Goal: Find specific page/section: Find specific page/section

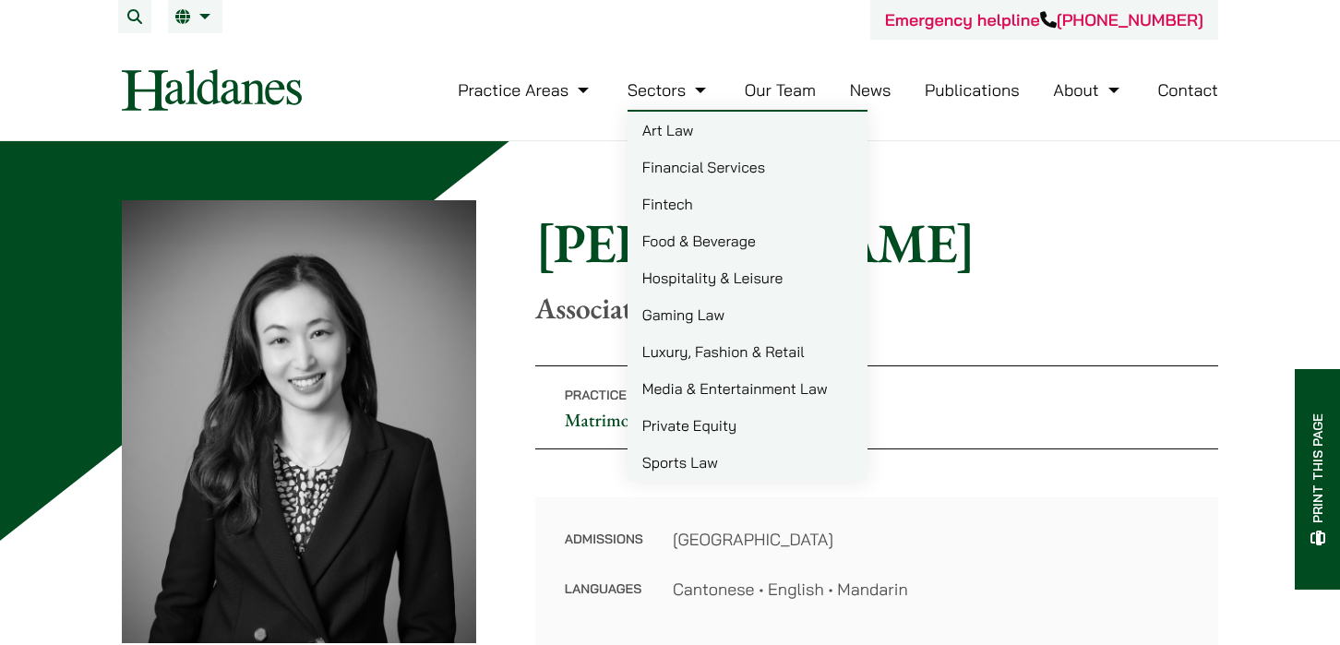
click at [672, 128] on link "Art Law" at bounding box center [748, 130] width 240 height 37
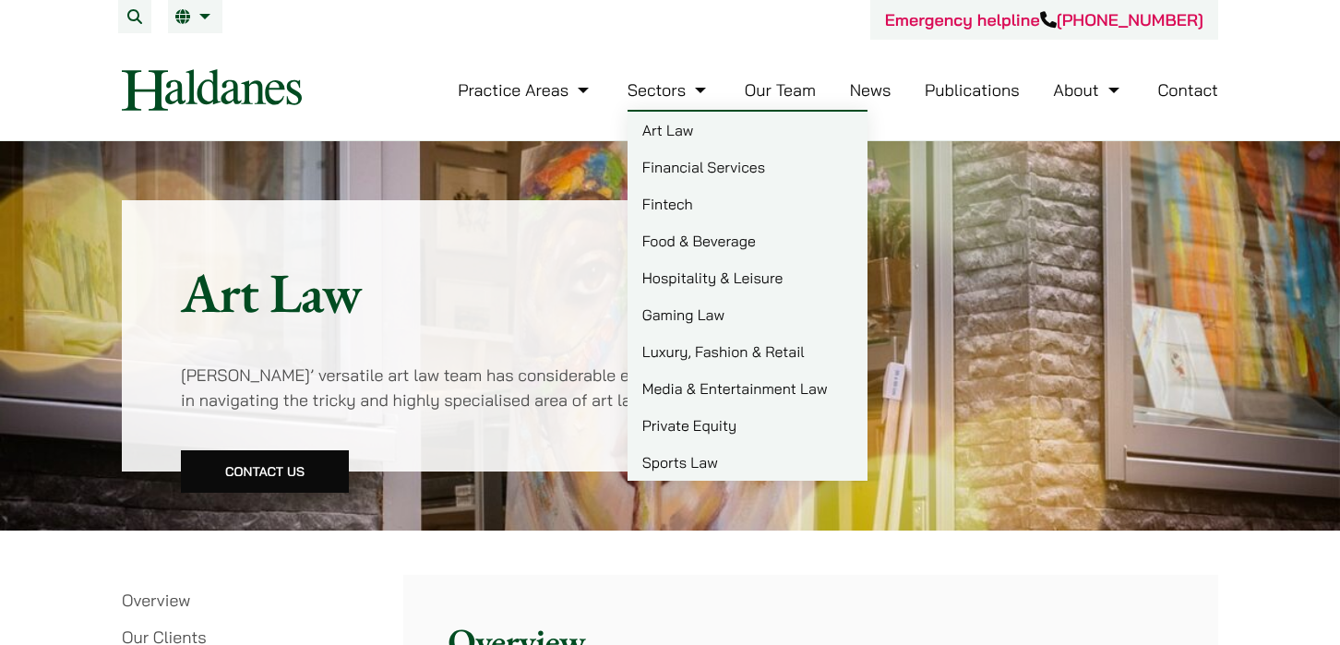
click at [716, 321] on link "Gaming Law" at bounding box center [748, 314] width 240 height 37
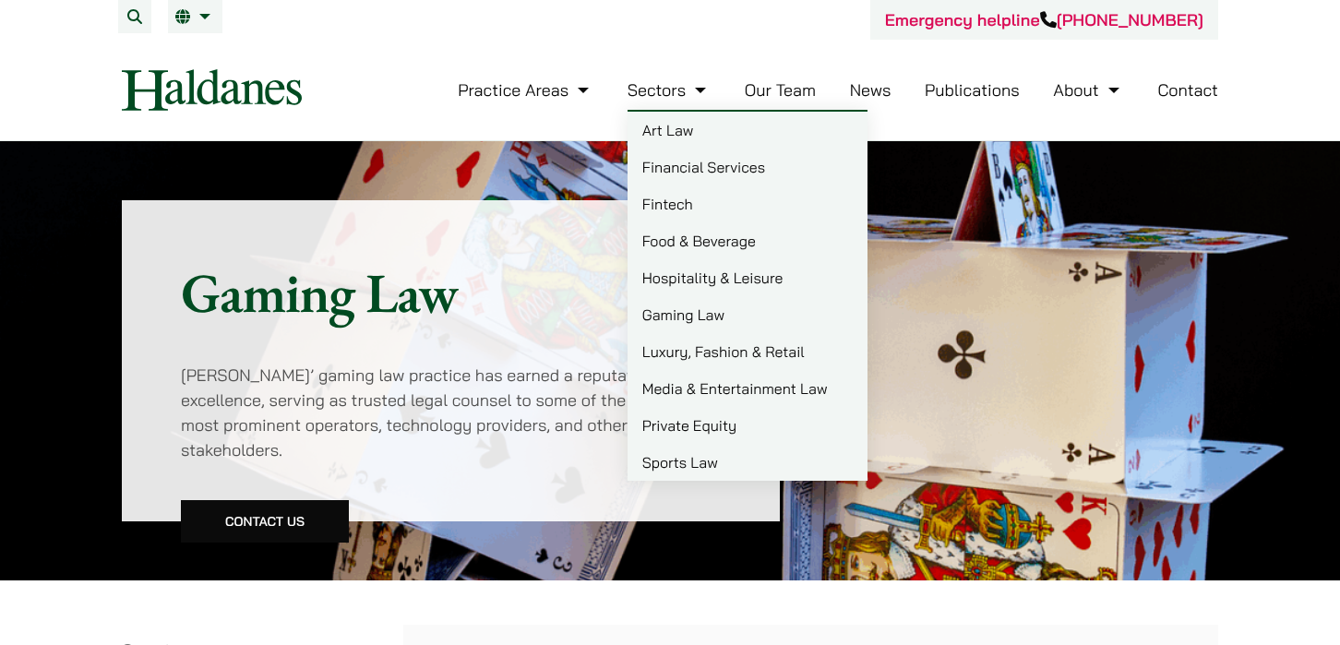
click at [706, 425] on link "Private Equity" at bounding box center [748, 425] width 240 height 37
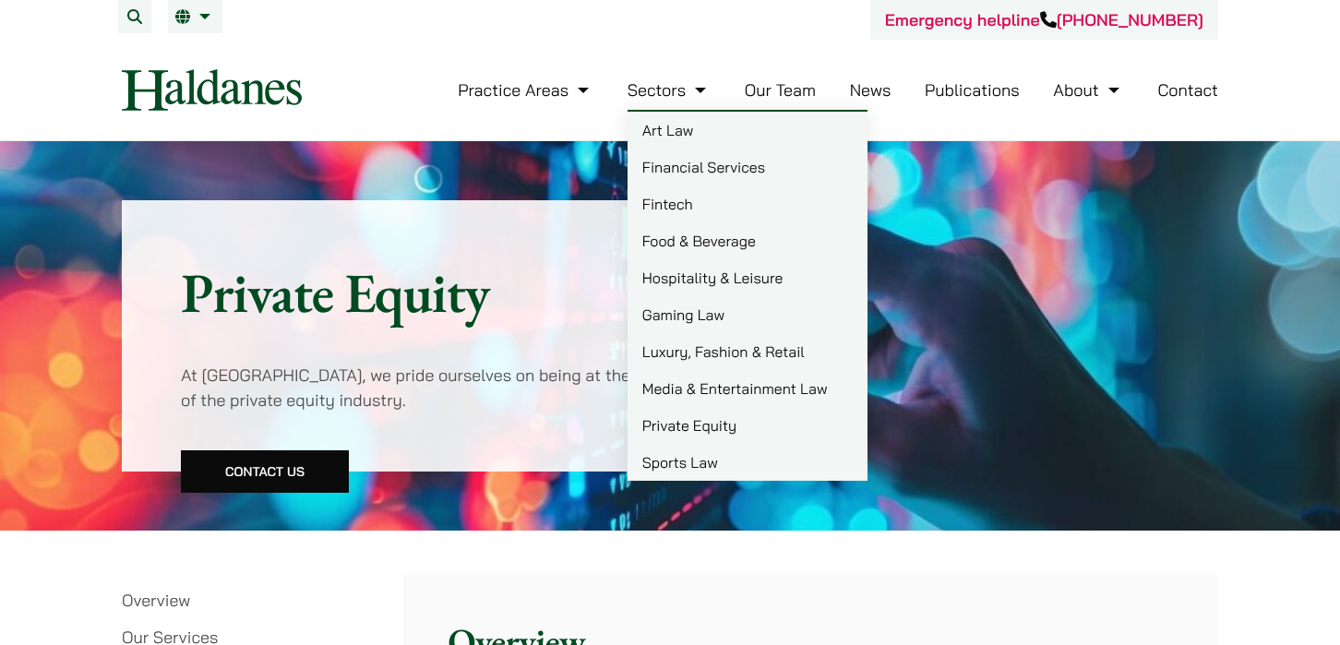
click at [743, 89] on ul "Practice Areas Antitrust and Competition Law Civil Litigation & Dispute Resolut…" at bounding box center [838, 90] width 761 height 40
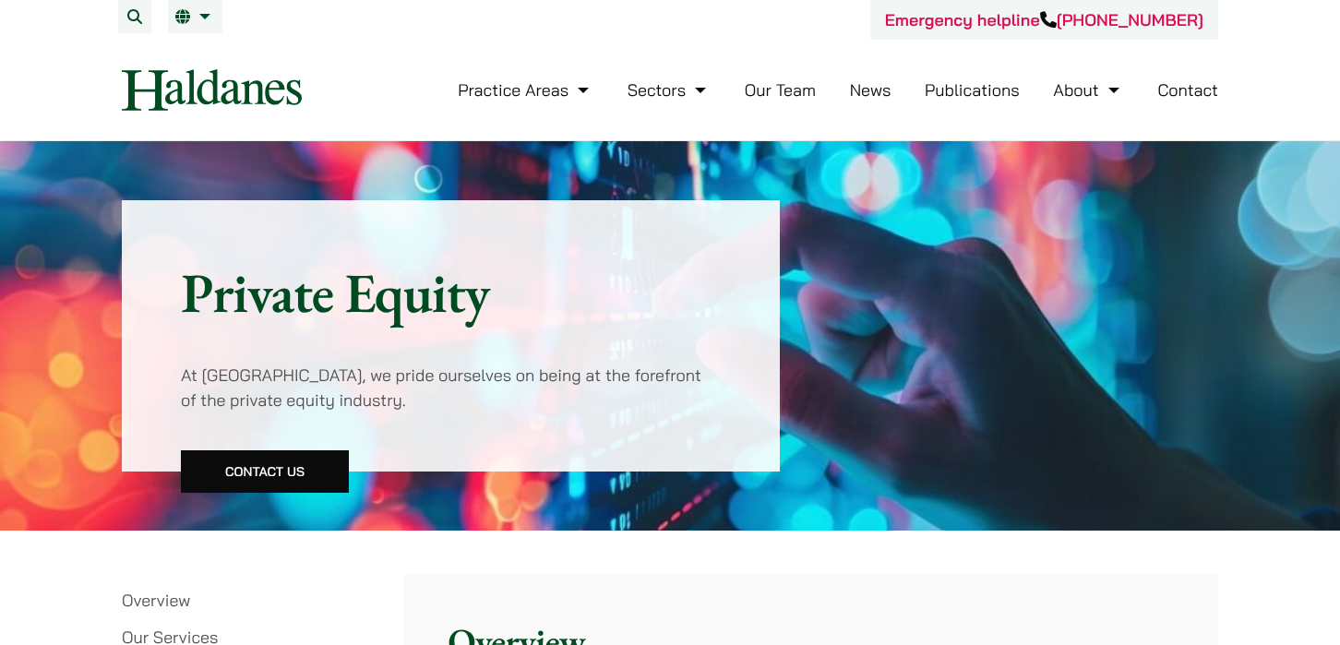
click at [763, 89] on link "Our Team" at bounding box center [780, 89] width 71 height 21
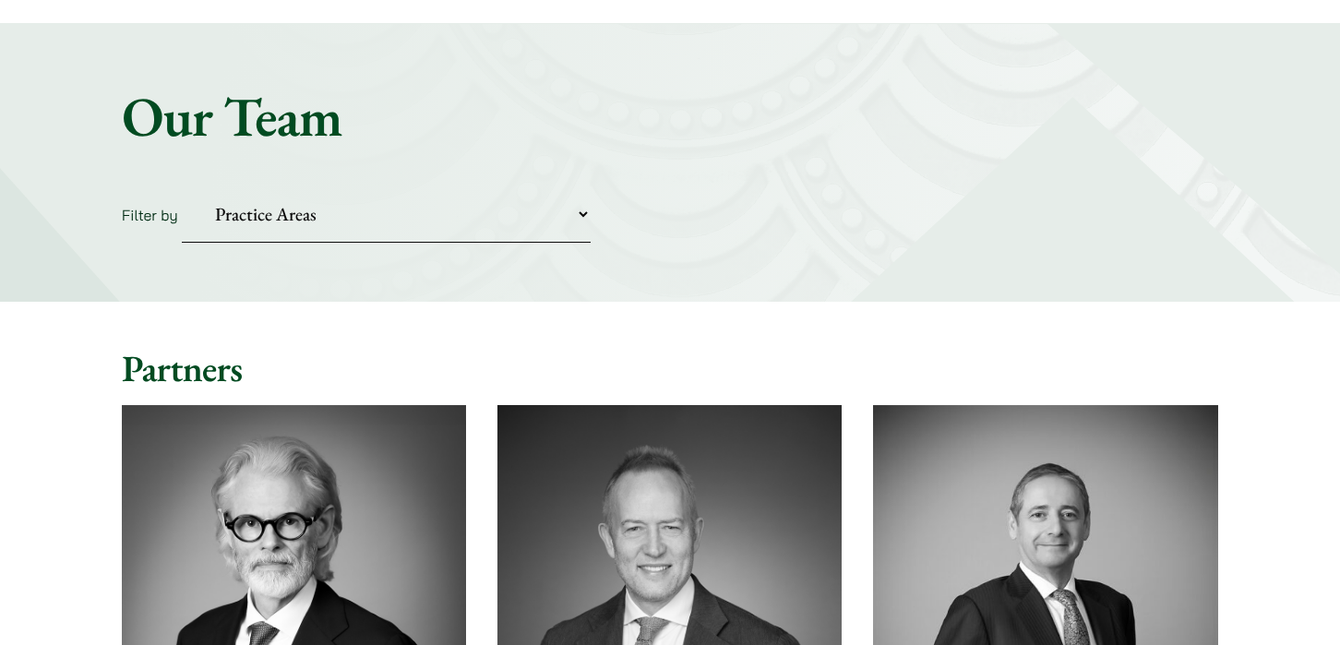
scroll to position [185, 0]
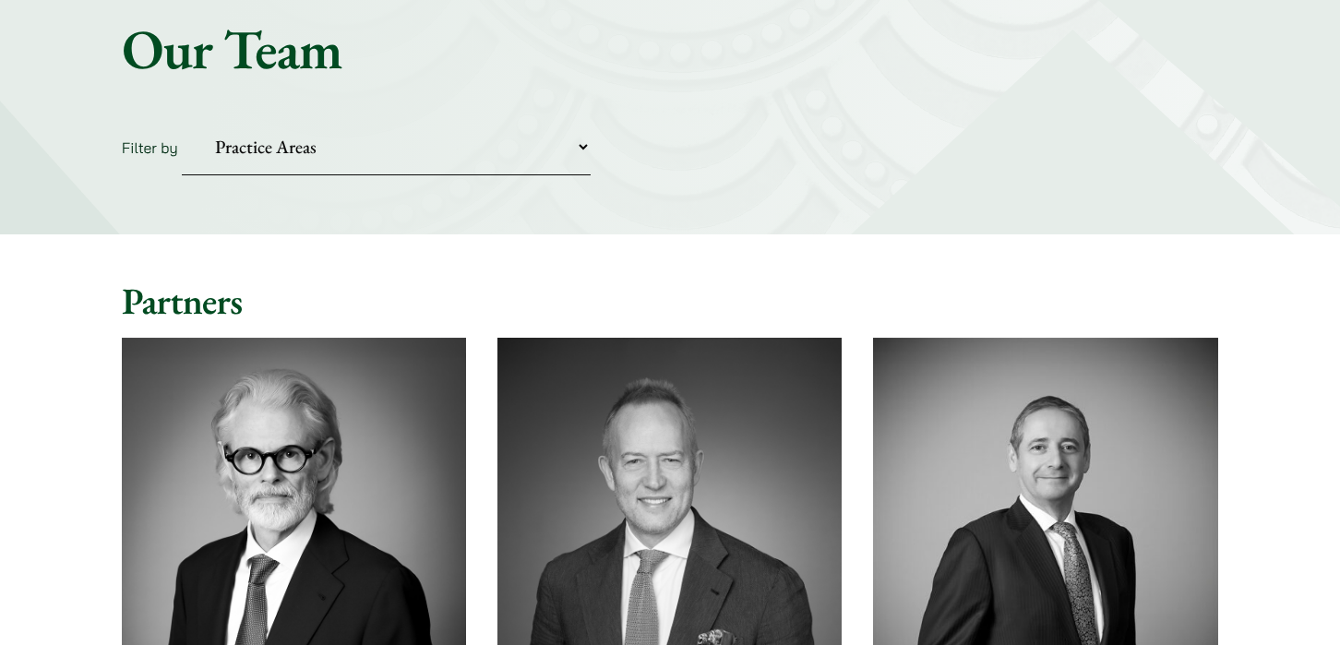
click at [403, 158] on select "Practice Areas Antitrust and Competition Civil Litigation & Dispute Resolution …" at bounding box center [386, 147] width 409 height 56
click at [182, 119] on select "Practice Areas Antitrust and Competition Civil Litigation & Dispute Resolution …" at bounding box center [386, 147] width 409 height 56
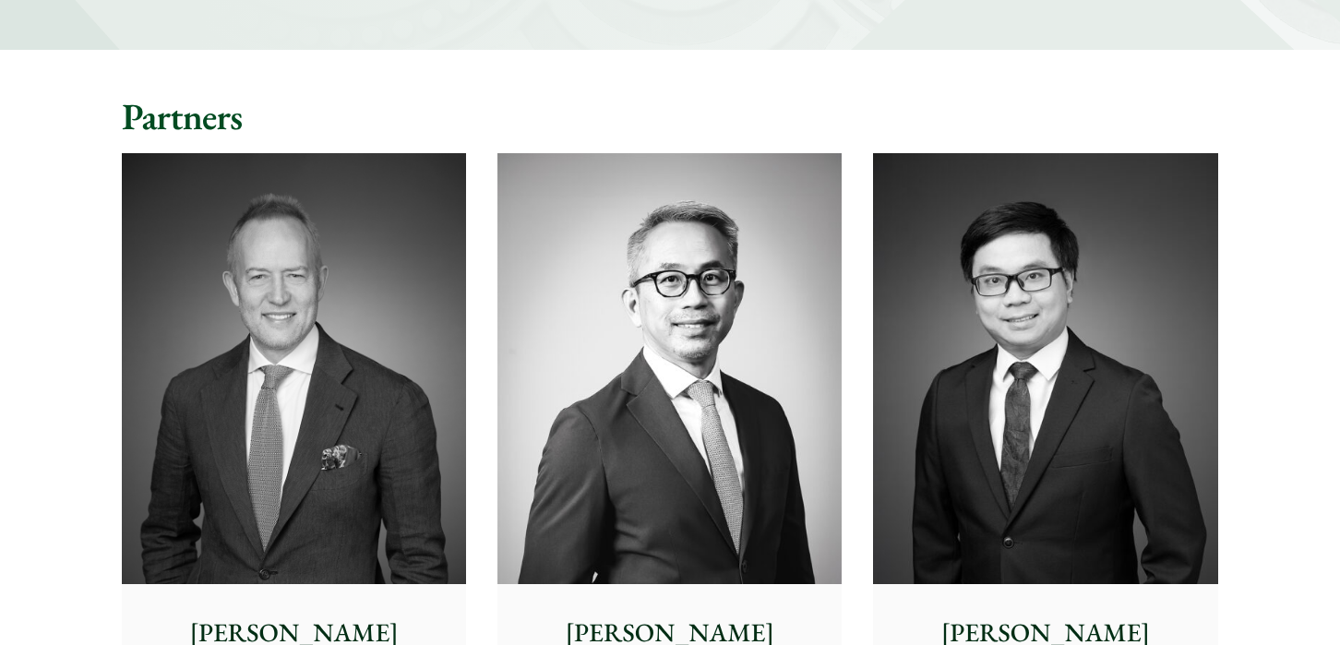
scroll to position [0, 0]
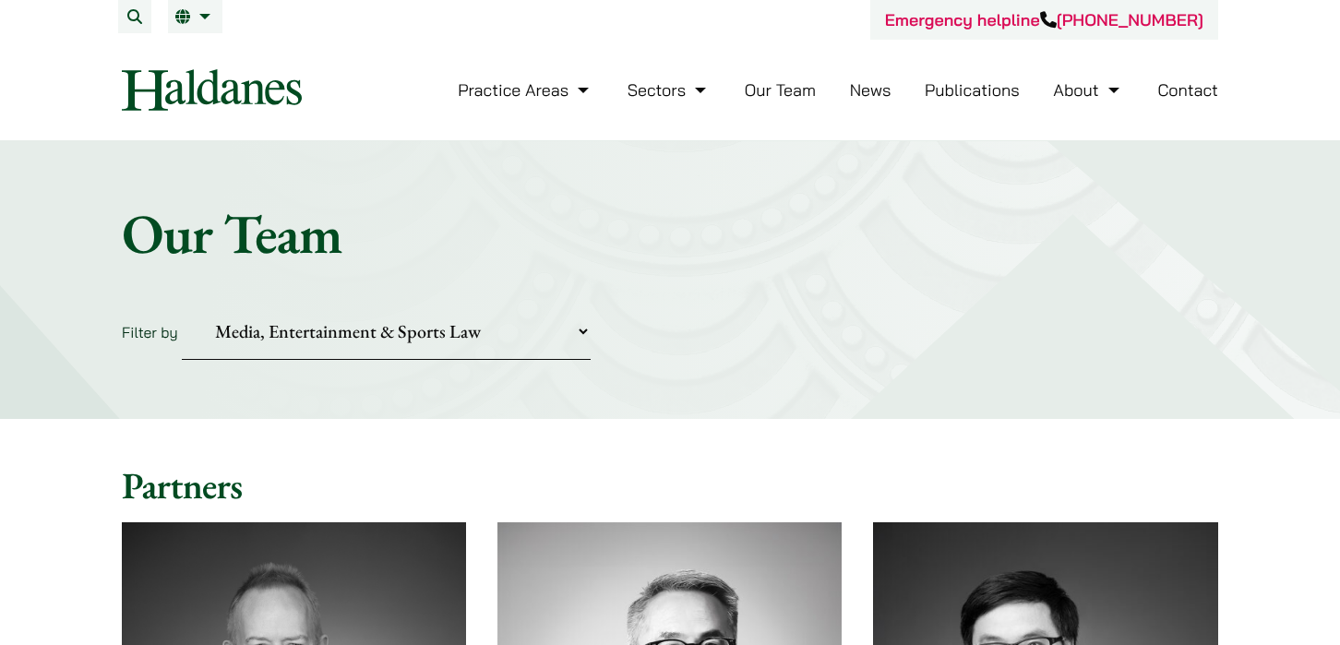
click at [342, 331] on select "Practice Areas Antitrust and Competition Civil Litigation & Dispute Resolution …" at bounding box center [386, 332] width 409 height 56
select select "divorce-and-family-law"
click at [182, 304] on select "Practice Areas Antitrust and Competition Civil Litigation & Dispute Resolution …" at bounding box center [386, 332] width 409 height 56
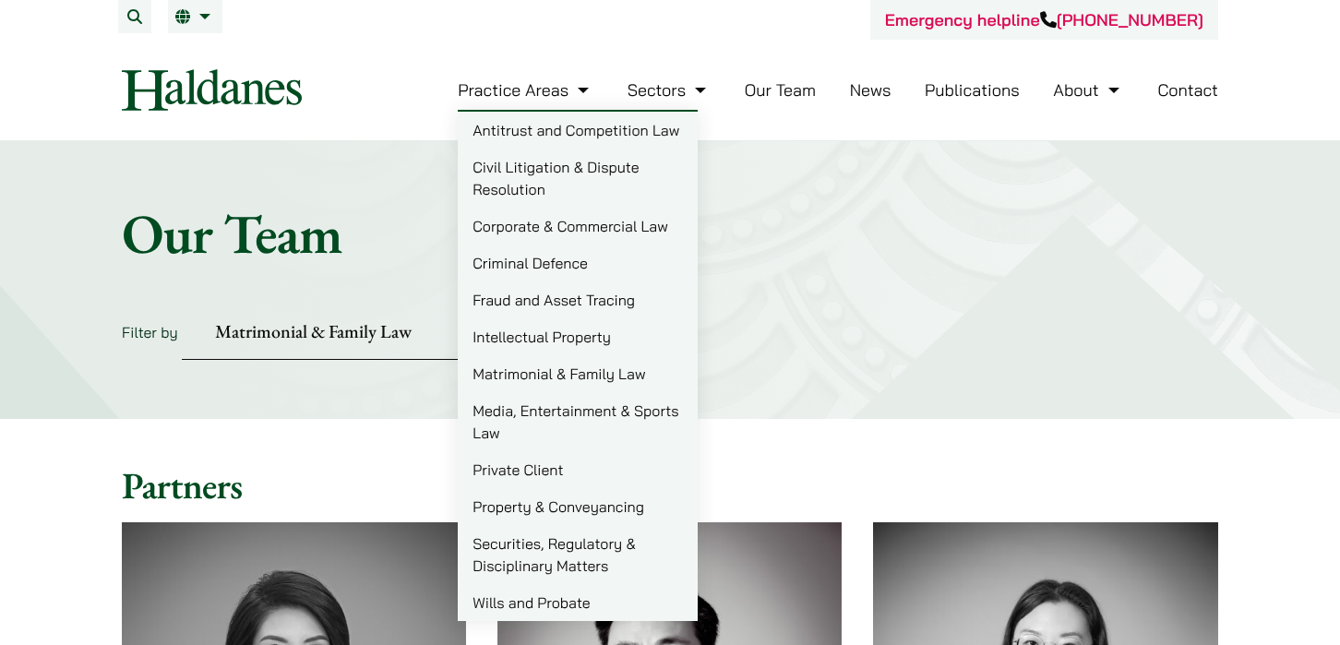
click at [578, 339] on link "Intellectual Property" at bounding box center [578, 336] width 240 height 37
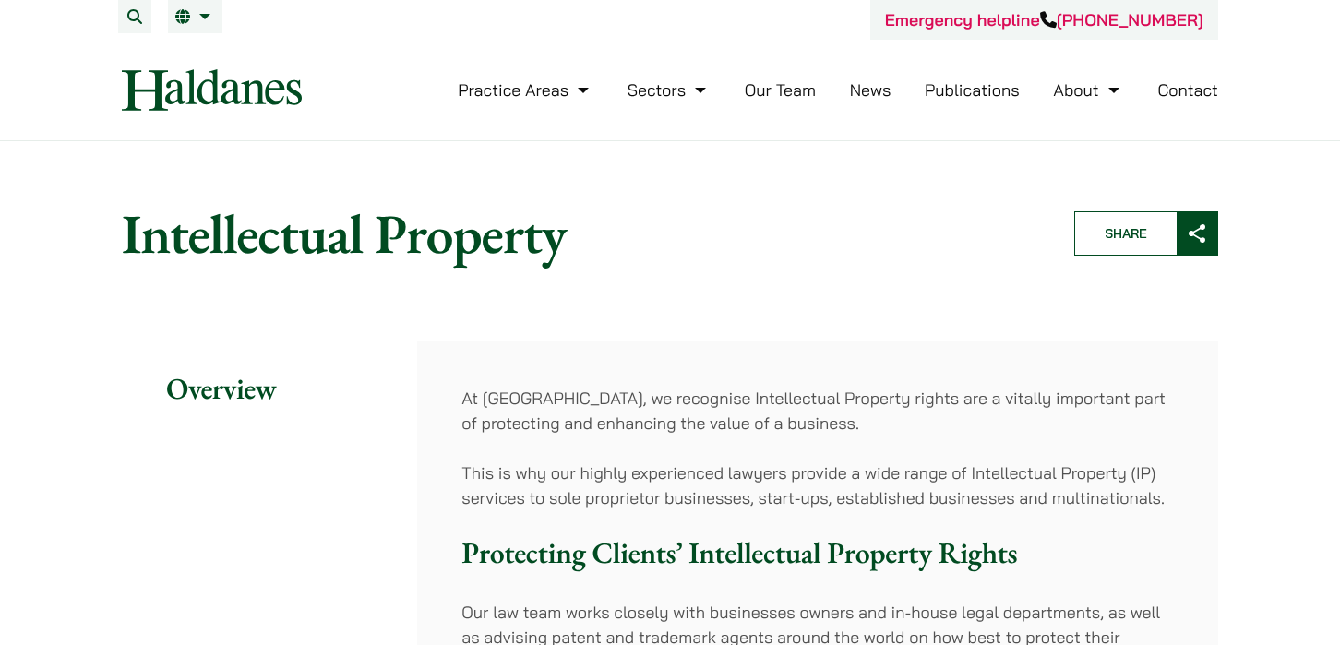
click at [787, 85] on link "Our Team" at bounding box center [780, 89] width 71 height 21
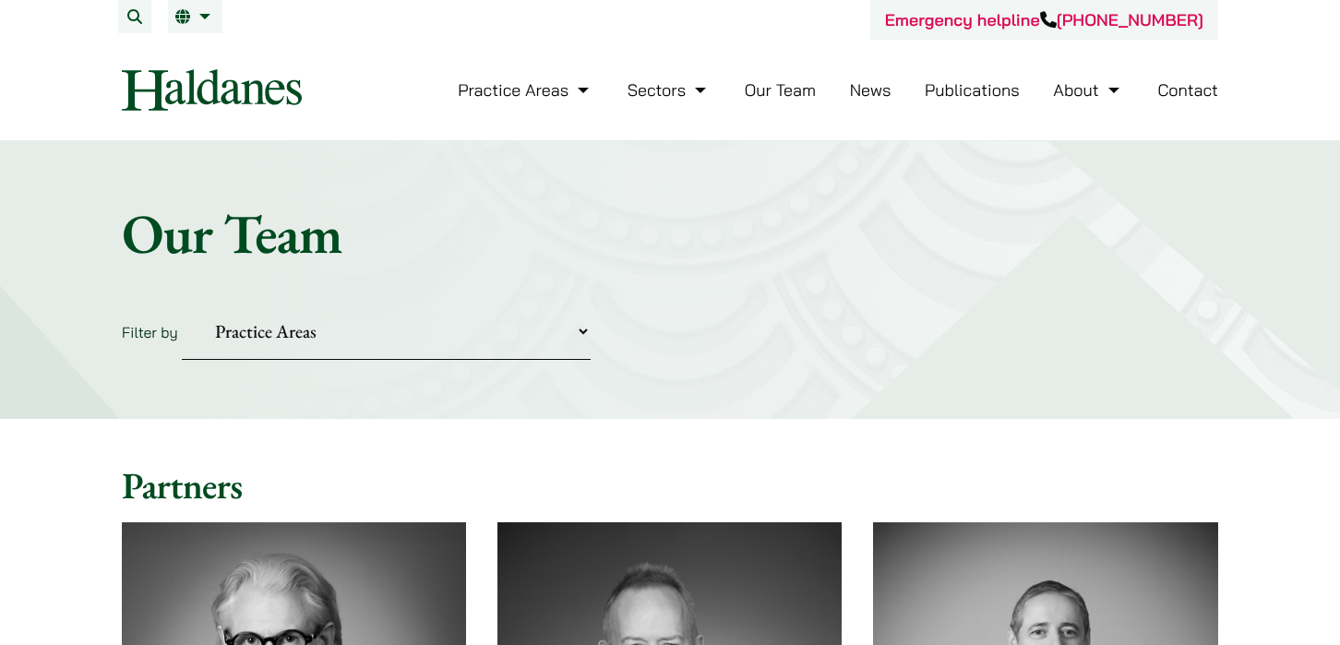
click at [435, 330] on select "Practice Areas Antitrust and Competition Civil Litigation & Dispute Resolution …" at bounding box center [386, 332] width 409 height 56
click at [182, 304] on select "Practice Areas Antitrust and Competition Civil Litigation & Dispute Resolution …" at bounding box center [386, 332] width 409 height 56
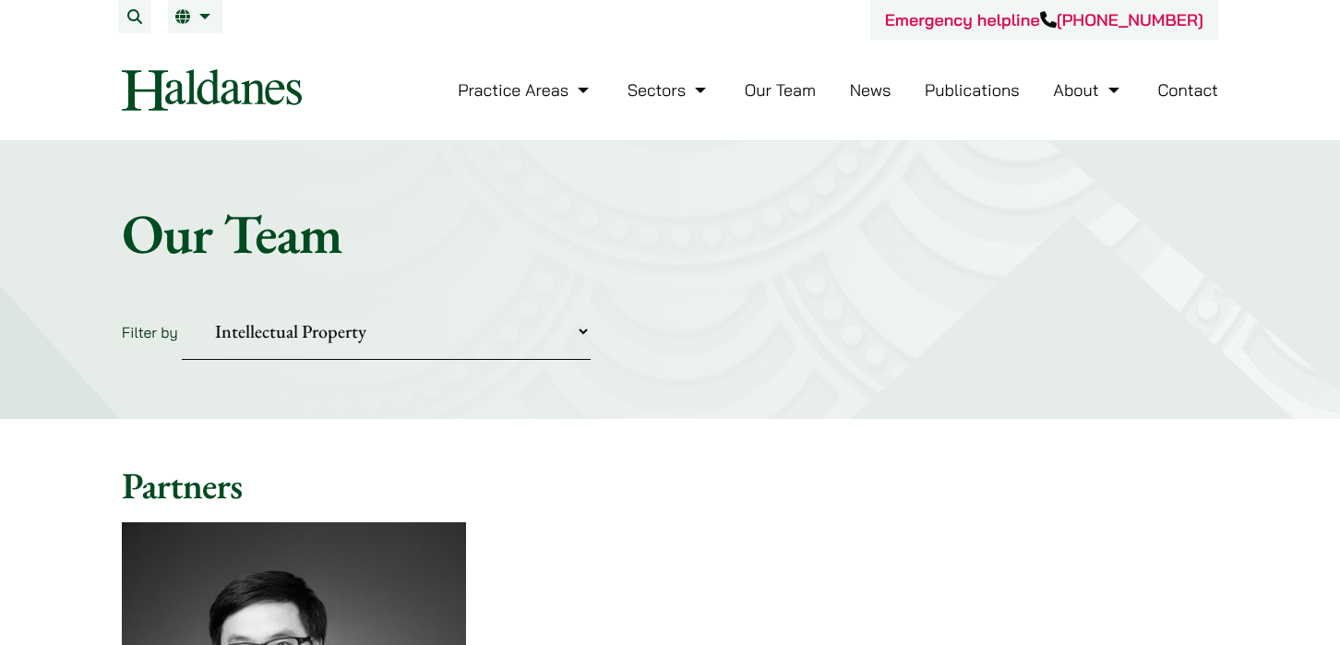
click at [364, 339] on select "Practice Areas Antitrust and Competition Civil Litigation & Dispute Resolution …" at bounding box center [386, 332] width 409 height 56
click at [182, 304] on select "Practice Areas Antitrust and Competition Civil Litigation & Dispute Resolution …" at bounding box center [386, 332] width 409 height 56
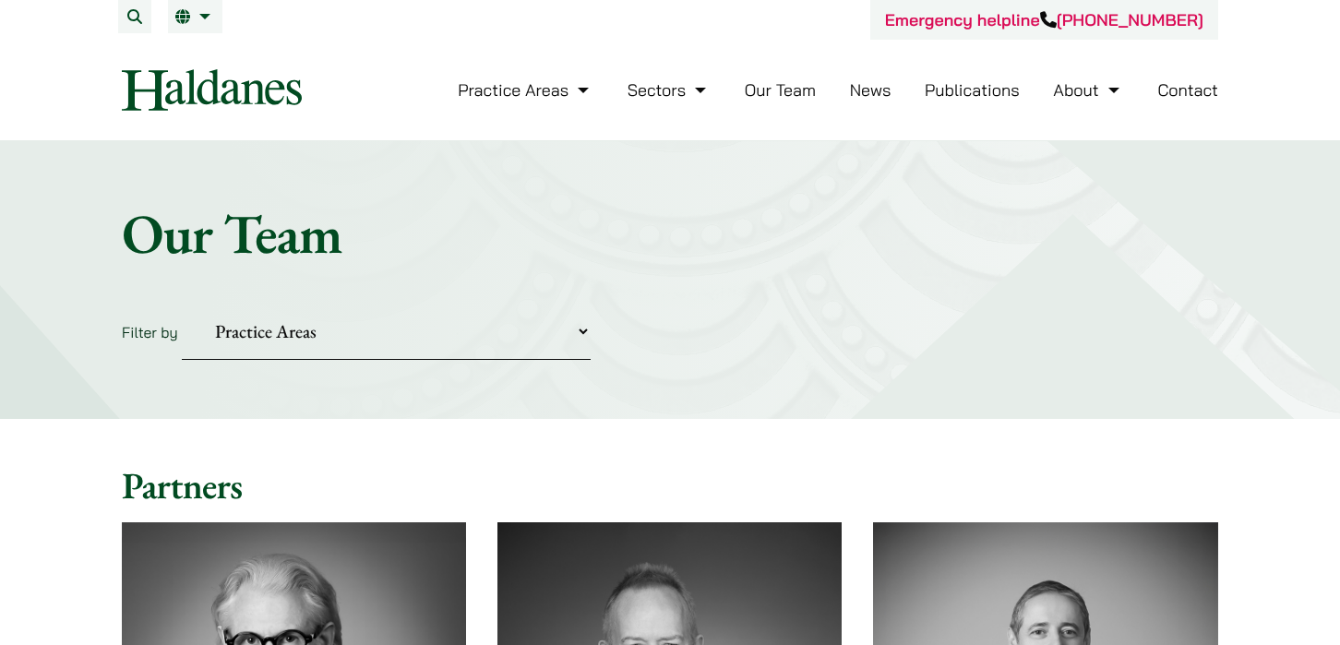
click at [298, 324] on select "Practice Areas Antitrust and Competition Civil Litigation & Dispute Resolution …" at bounding box center [386, 332] width 409 height 56
click at [182, 304] on select "Practice Areas Antitrust and Competition Civil Litigation & Dispute Resolution …" at bounding box center [386, 332] width 409 height 56
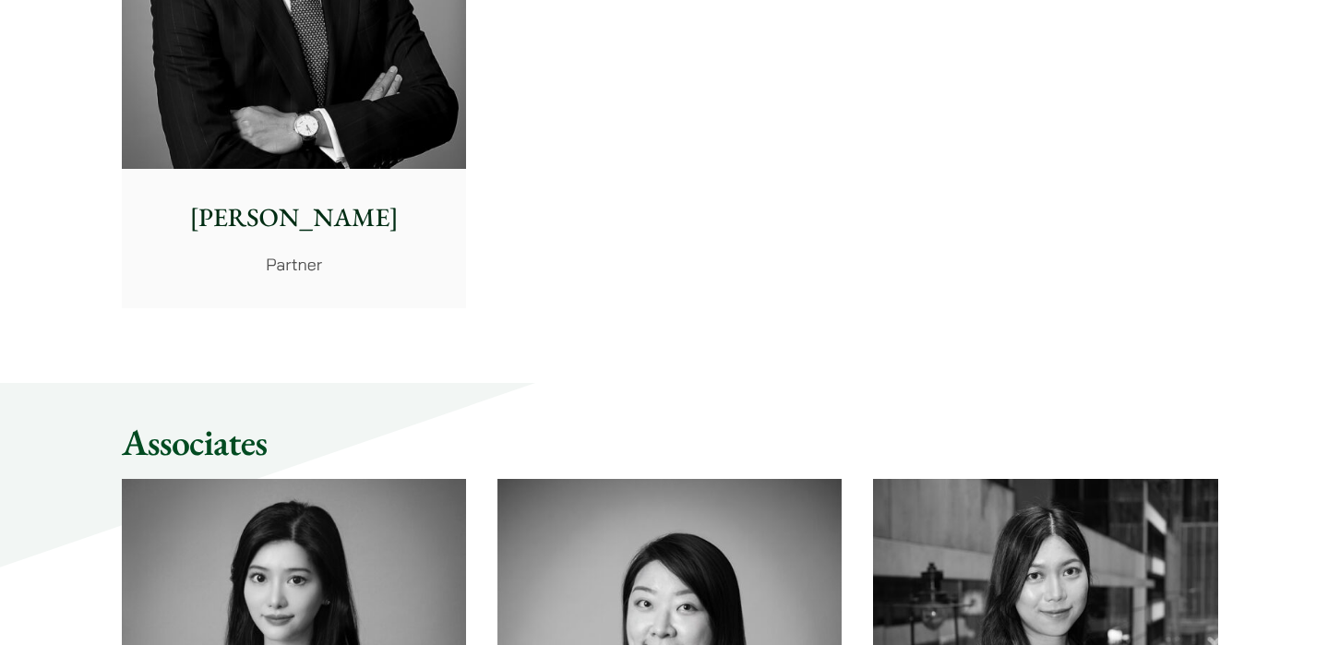
scroll to position [185, 0]
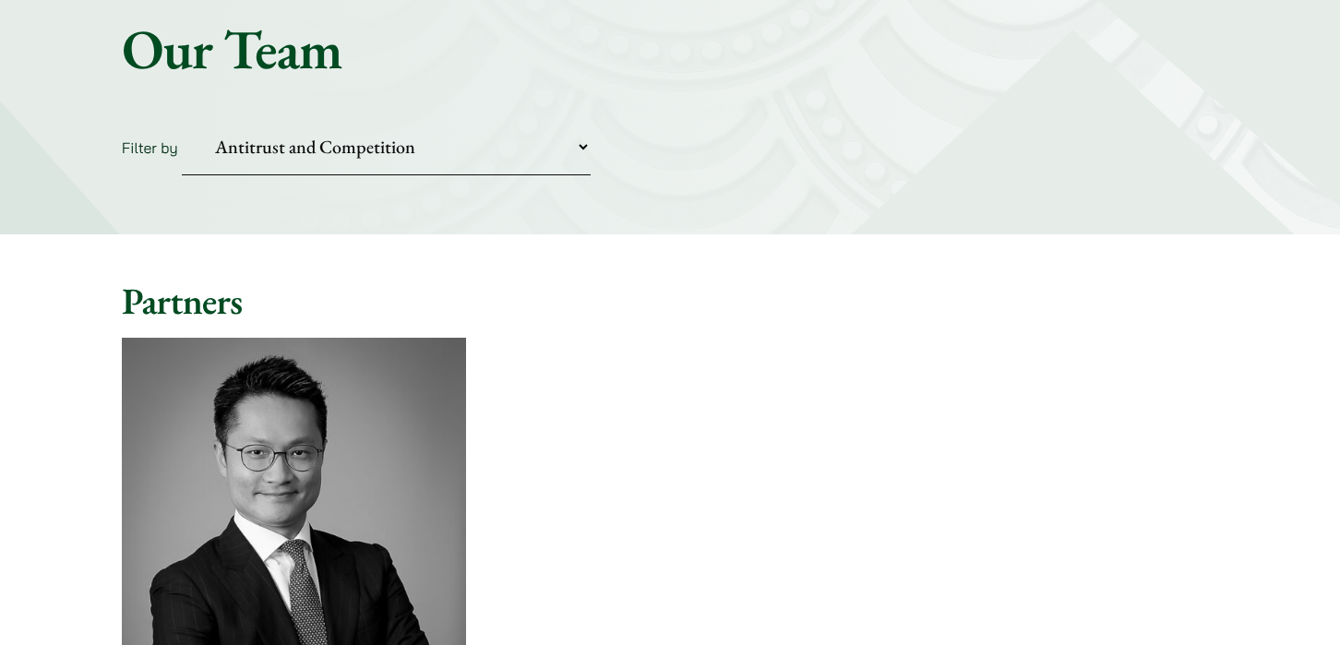
click at [386, 146] on select "Practice Areas Antitrust and Competition Civil Litigation & Dispute Resolution …" at bounding box center [386, 147] width 409 height 56
click at [182, 119] on select "Practice Areas Antitrust and Competition Civil Litigation & Dispute Resolution …" at bounding box center [386, 147] width 409 height 56
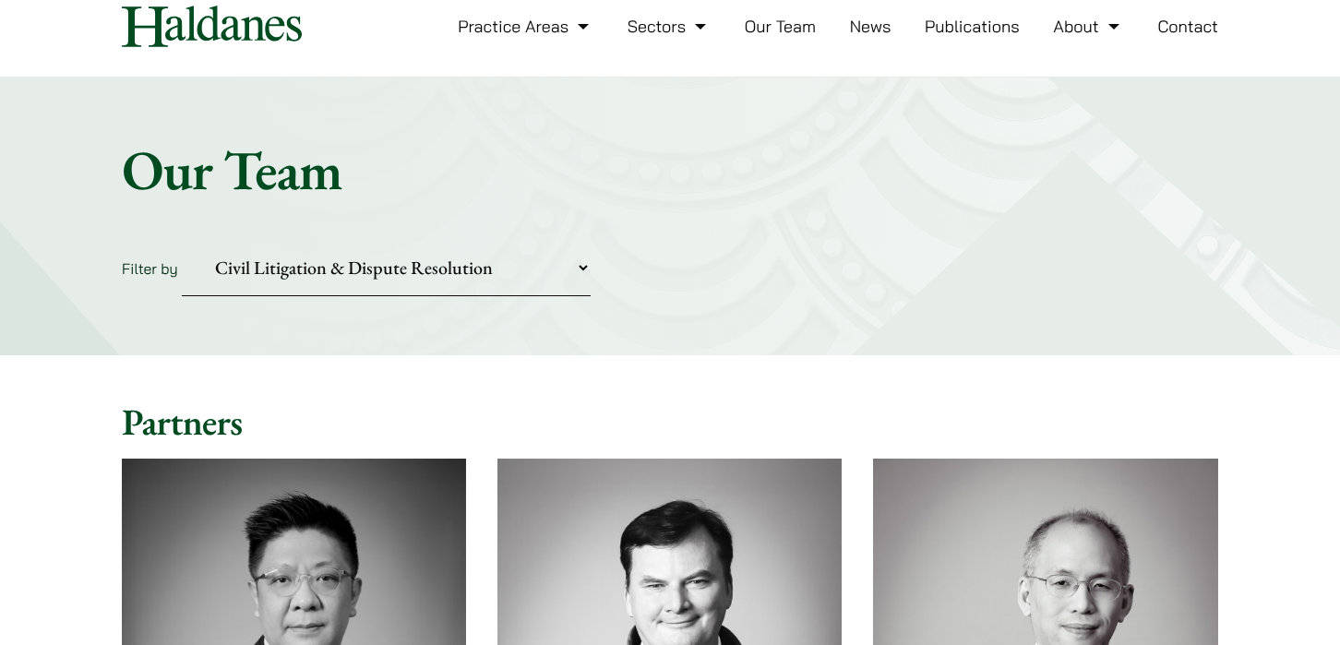
scroll to position [0, 0]
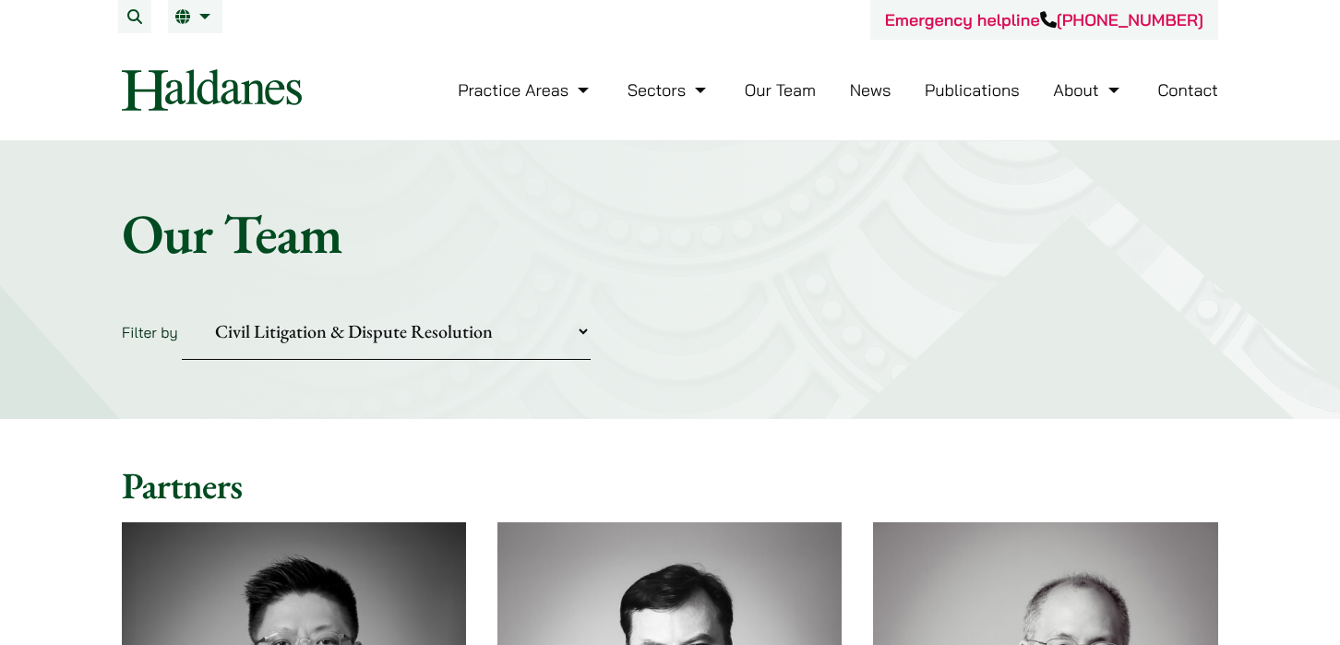
click at [336, 332] on select "Practice Areas Antitrust and Competition Civil Litigation & Dispute Resolution …" at bounding box center [386, 332] width 409 height 56
click at [182, 304] on select "Practice Areas Antitrust and Competition Civil Litigation & Dispute Resolution …" at bounding box center [386, 332] width 409 height 56
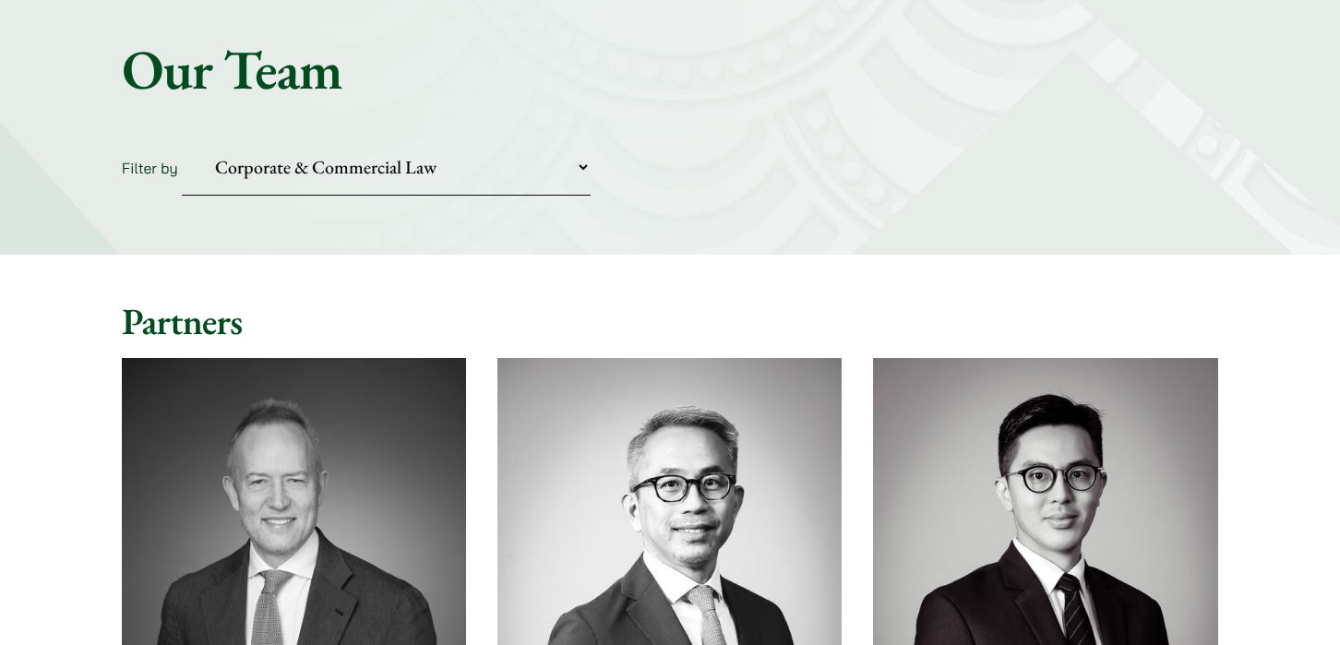
scroll to position [92, 0]
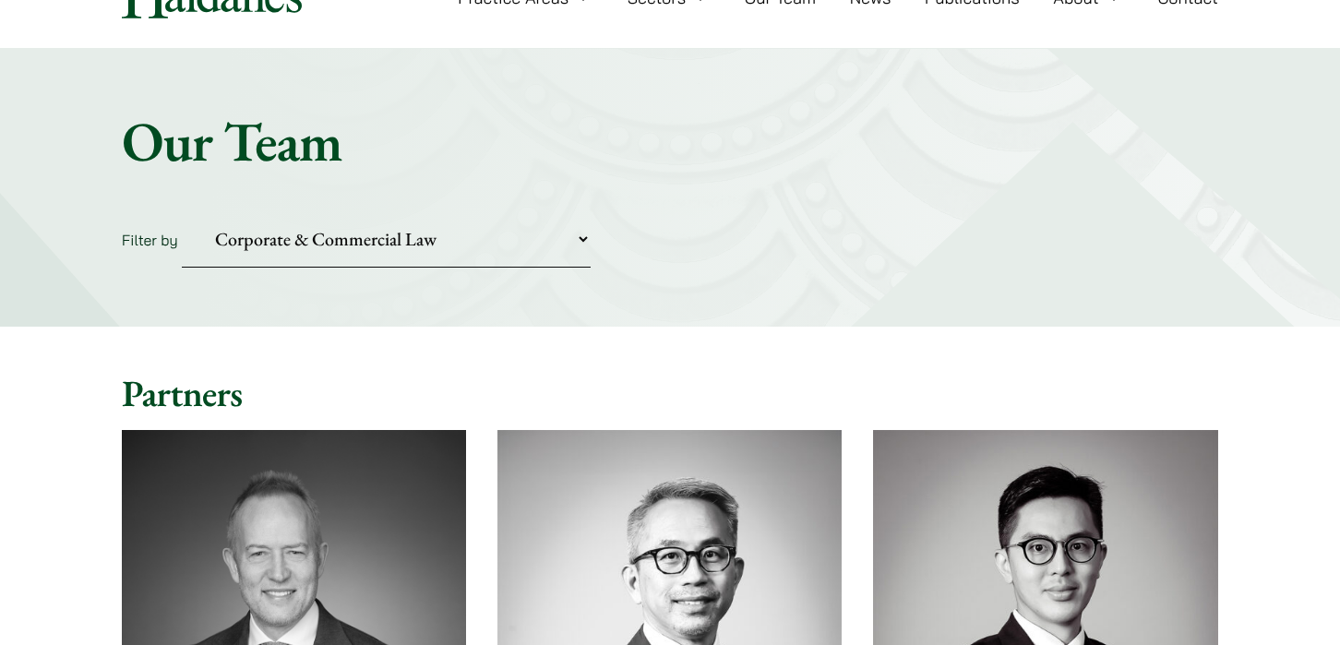
click at [339, 239] on select "Practice Areas Antitrust and Competition Civil Litigation & Dispute Resolution …" at bounding box center [386, 239] width 409 height 56
click at [337, 246] on select "Practice Areas Antitrust and Competition Civil Litigation & Dispute Resolution …" at bounding box center [386, 239] width 409 height 56
click at [182, 211] on select "Practice Areas Antitrust and Competition Civil Litigation & Dispute Resolution …" at bounding box center [386, 239] width 409 height 56
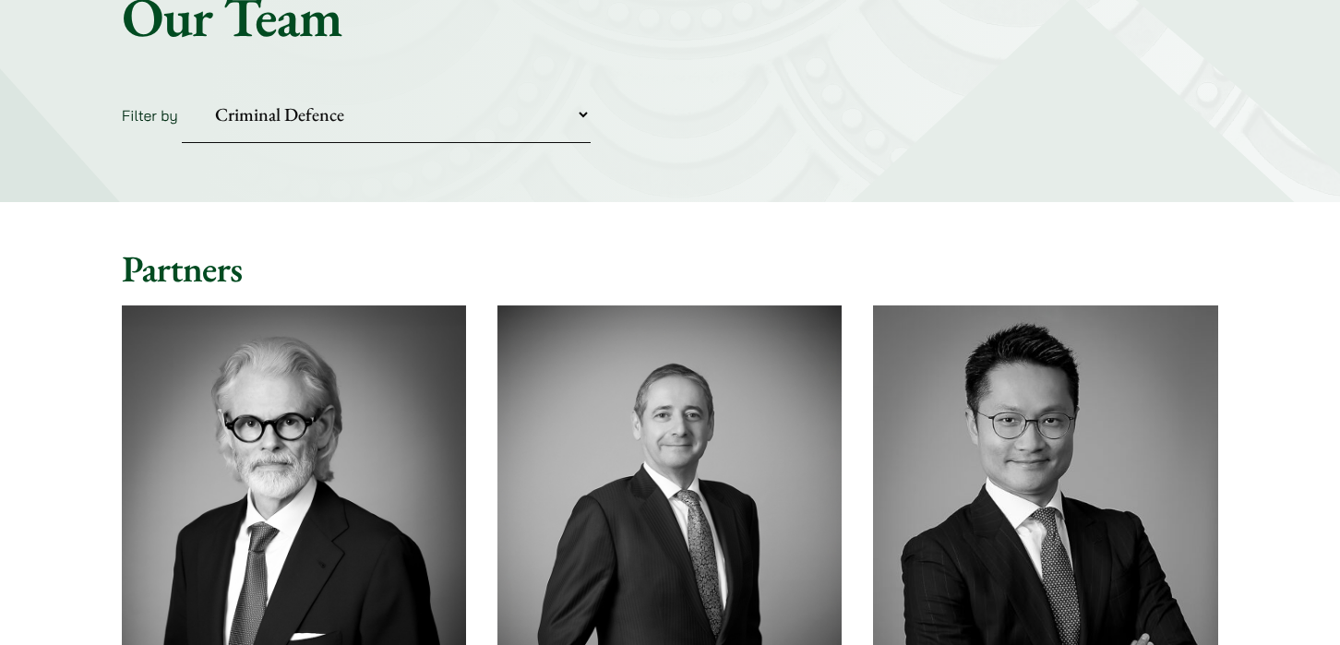
scroll to position [185, 0]
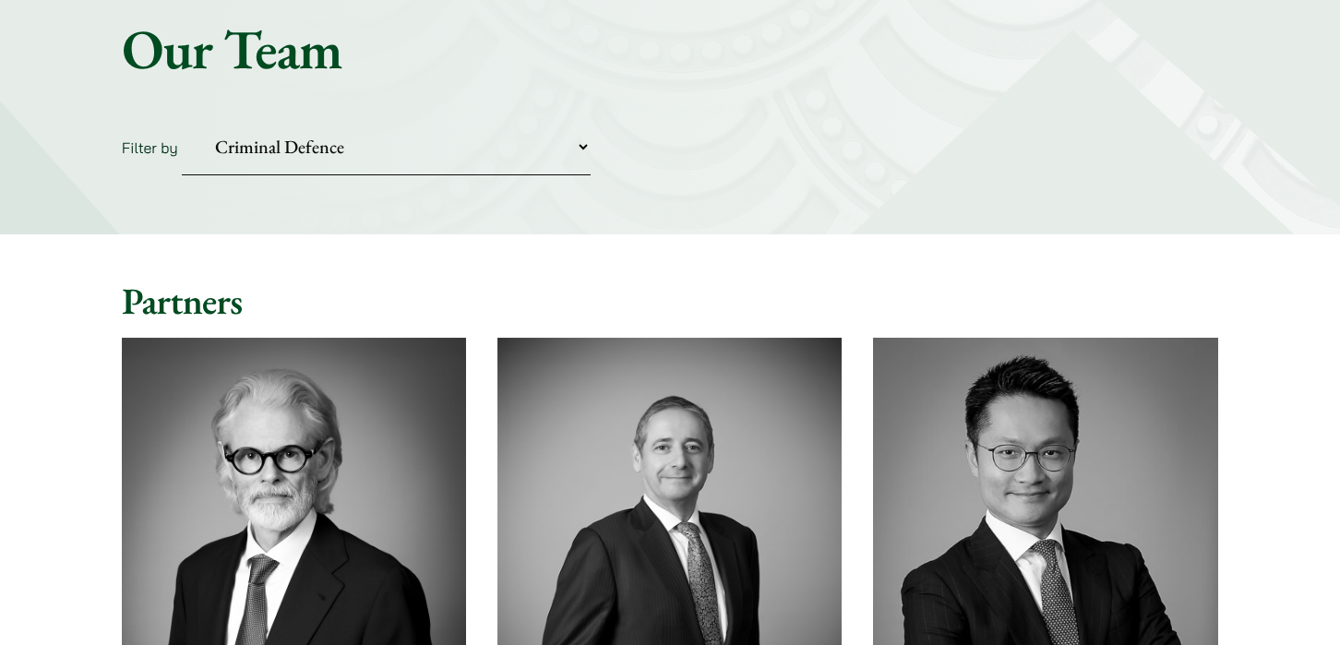
click at [329, 150] on select "Practice Areas Antitrust and Competition Civil Litigation & Dispute Resolution …" at bounding box center [386, 147] width 409 height 56
select select "fraud-and-asset-tracing"
click at [182, 119] on select "Practice Areas Antitrust and Competition Civil Litigation & Dispute Resolution …" at bounding box center [386, 147] width 409 height 56
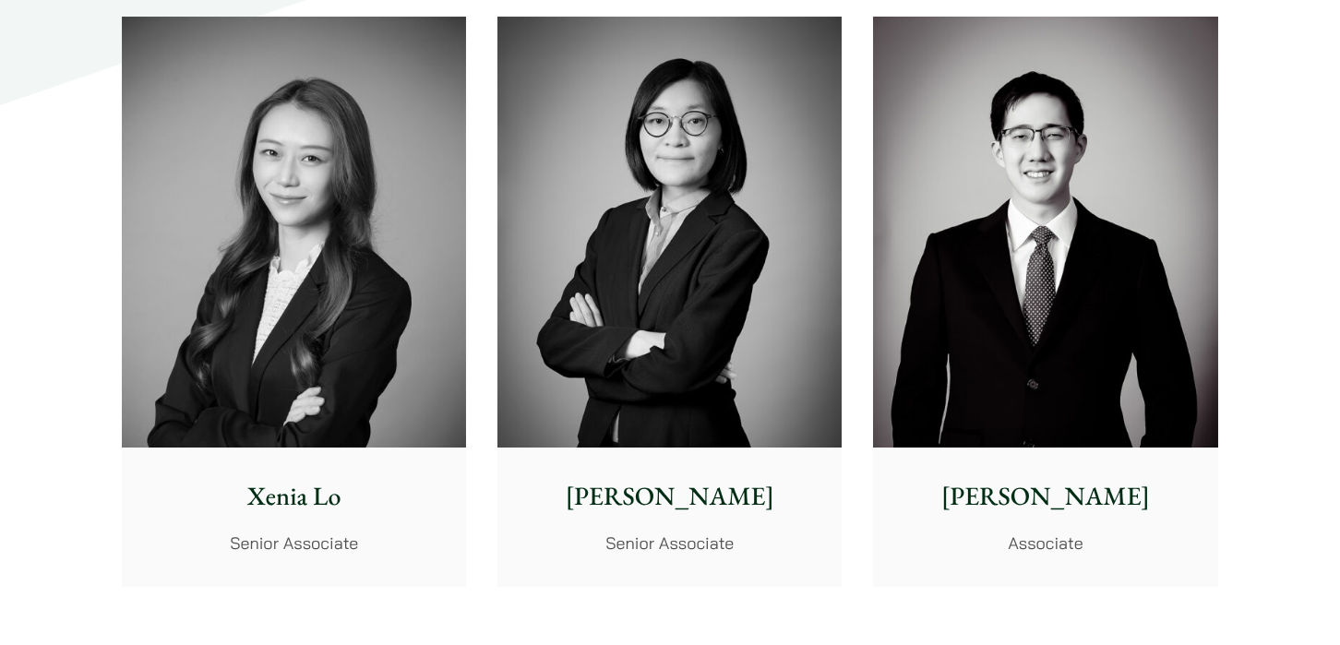
scroll to position [1846, 0]
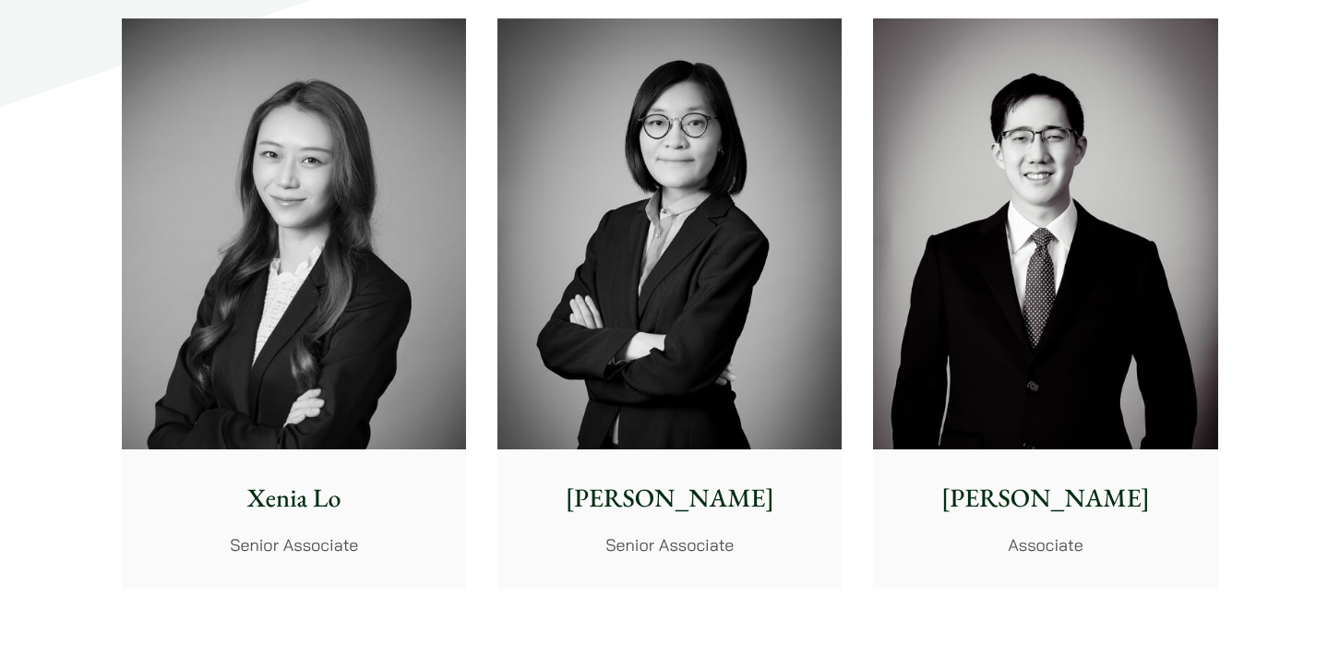
click at [396, 237] on img at bounding box center [294, 233] width 344 height 431
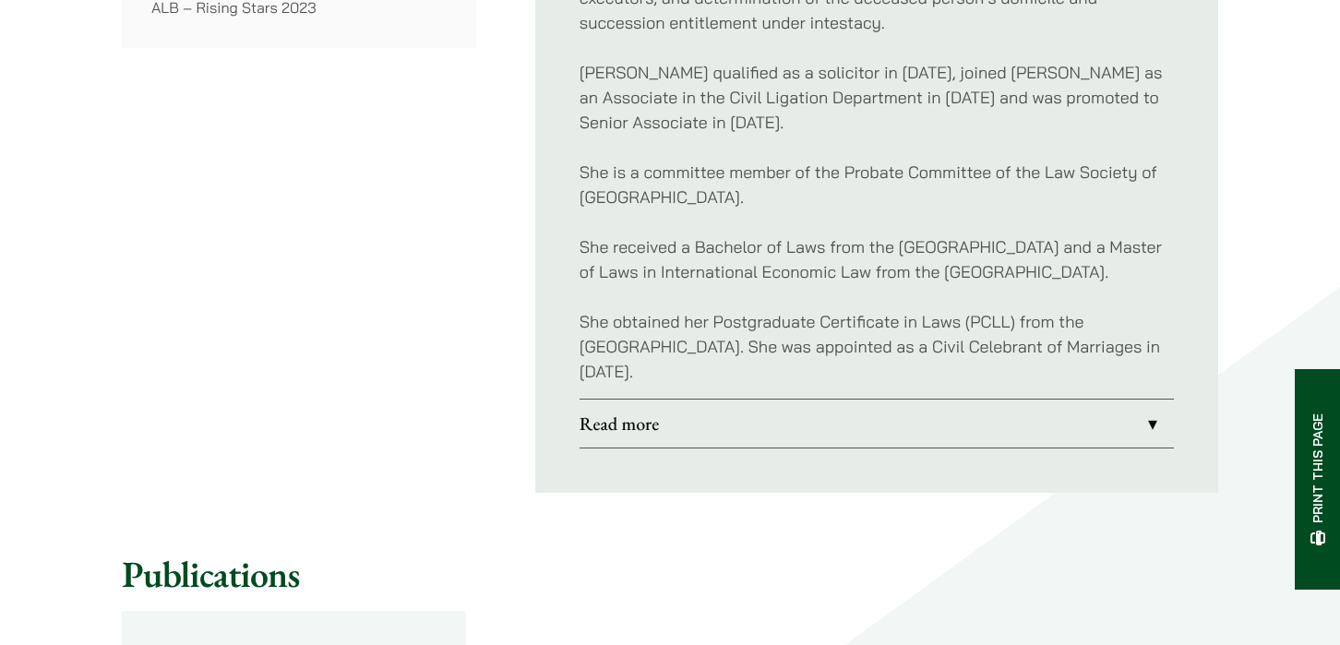
scroll to position [1569, 0]
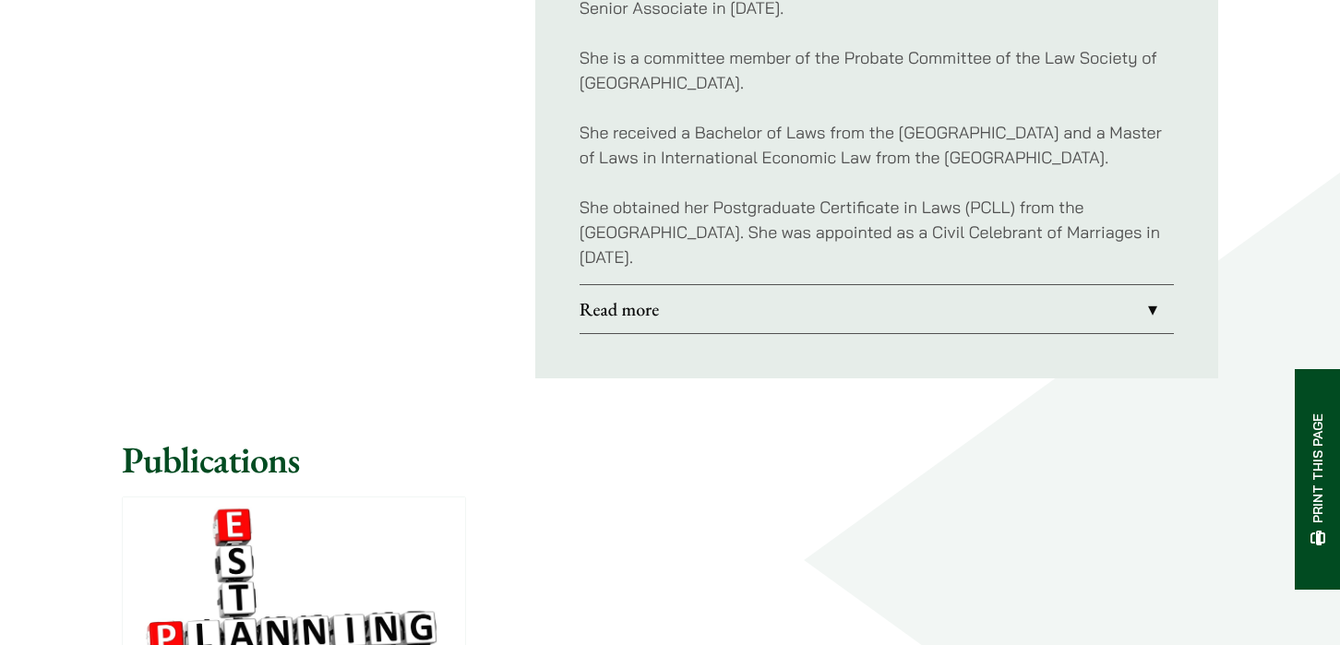
click at [640, 316] on link "Read more" at bounding box center [877, 309] width 594 height 48
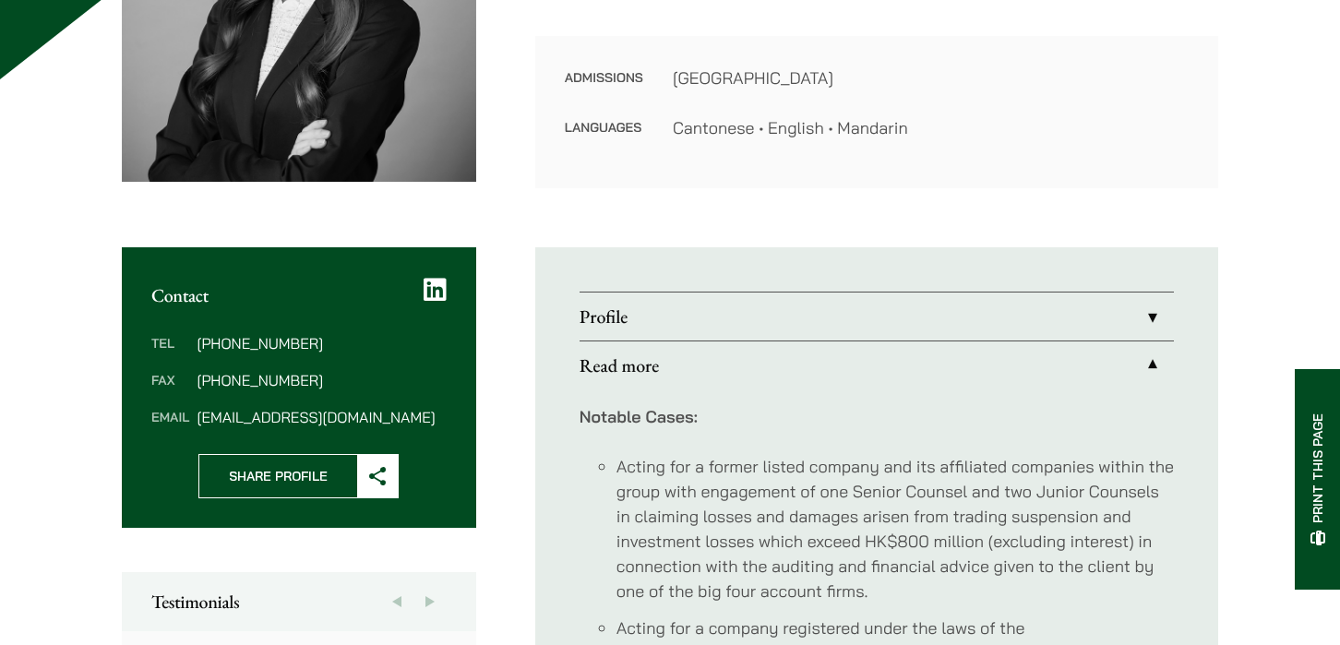
click at [658, 310] on link "Profile" at bounding box center [877, 317] width 594 height 48
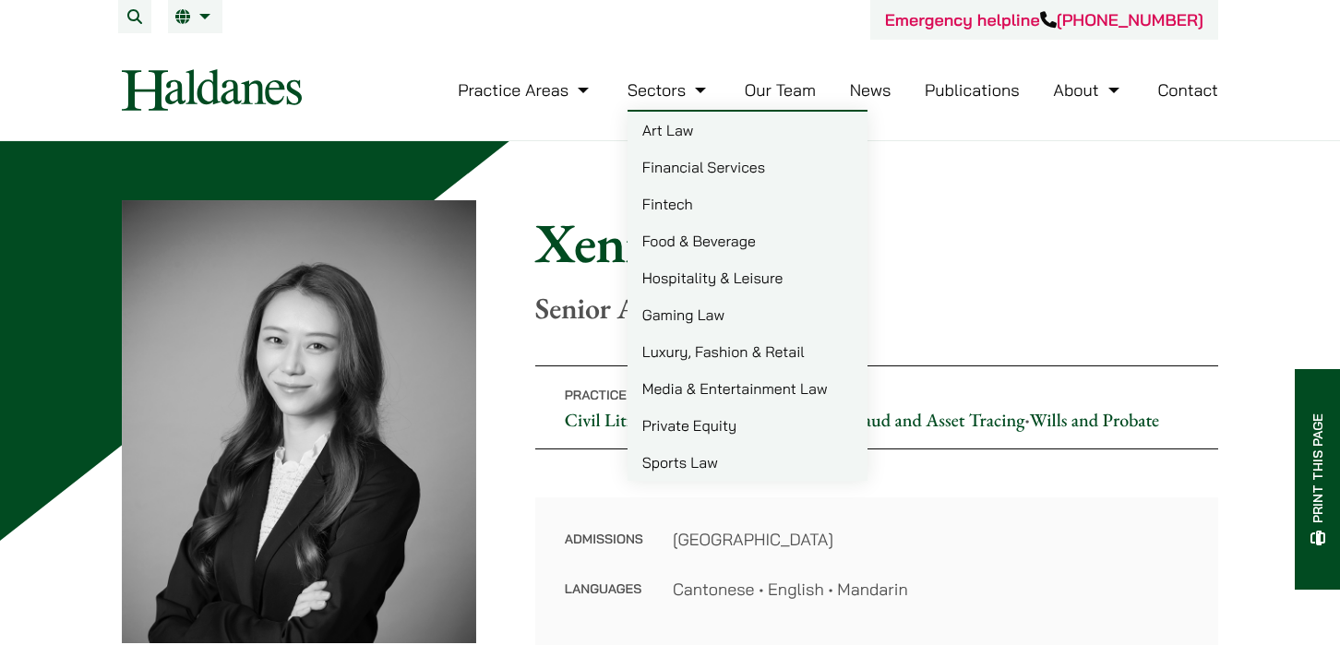
click at [745, 86] on link "Our Team" at bounding box center [780, 89] width 71 height 21
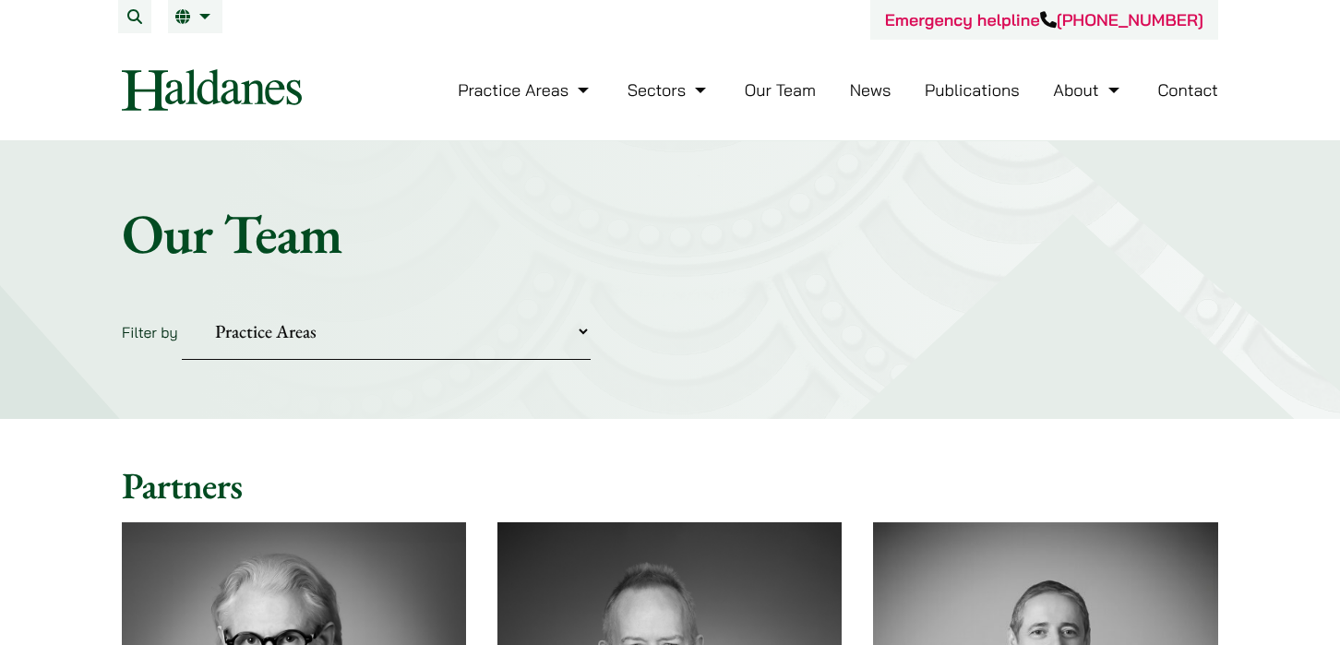
drag, startPoint x: 275, startPoint y: 357, endPoint x: 281, endPoint y: 342, distance: 15.8
click at [275, 355] on select "Practice Areas Antitrust and Competition Civil Litigation & Dispute Resolution …" at bounding box center [386, 332] width 409 height 56
click at [291, 321] on select "Practice Areas Antitrust and Competition Civil Litigation & Dispute Resolution …" at bounding box center [386, 332] width 409 height 56
click at [294, 327] on select "Practice Areas Antitrust and Competition Civil Litigation & Dispute Resolution …" at bounding box center [386, 332] width 409 height 56
select select "criminal-defence"
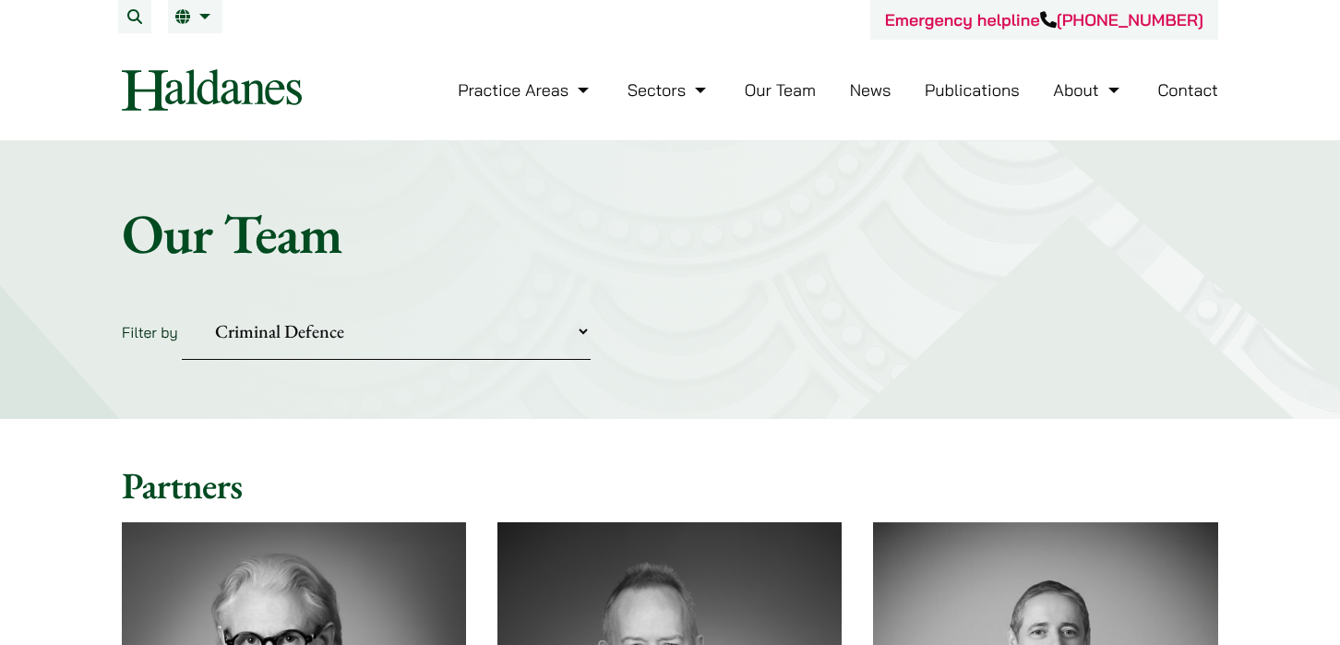
click at [182, 304] on select "Practice Areas Antitrust and Competition Civil Litigation & Dispute Resolution …" at bounding box center [386, 332] width 409 height 56
